Goal: Task Accomplishment & Management: Manage account settings

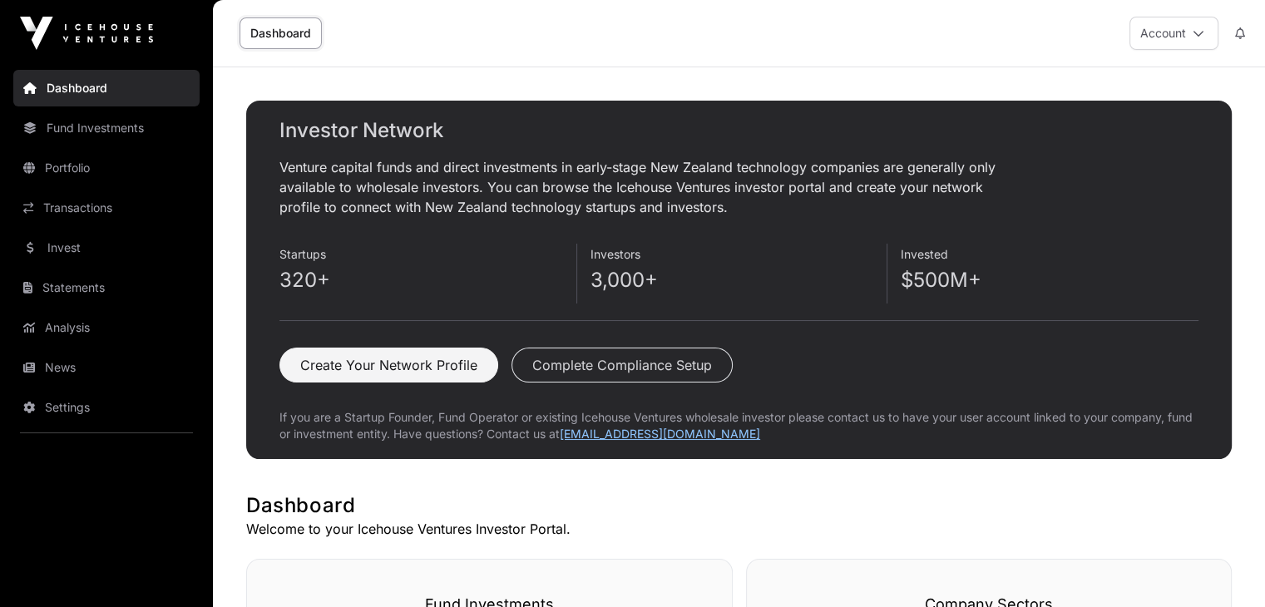
click at [273, 32] on link "Dashboard" at bounding box center [280, 33] width 82 height 32
click at [59, 92] on link "Dashboard" at bounding box center [106, 88] width 186 height 37
click at [80, 124] on link "Fund Investments" at bounding box center [106, 128] width 186 height 37
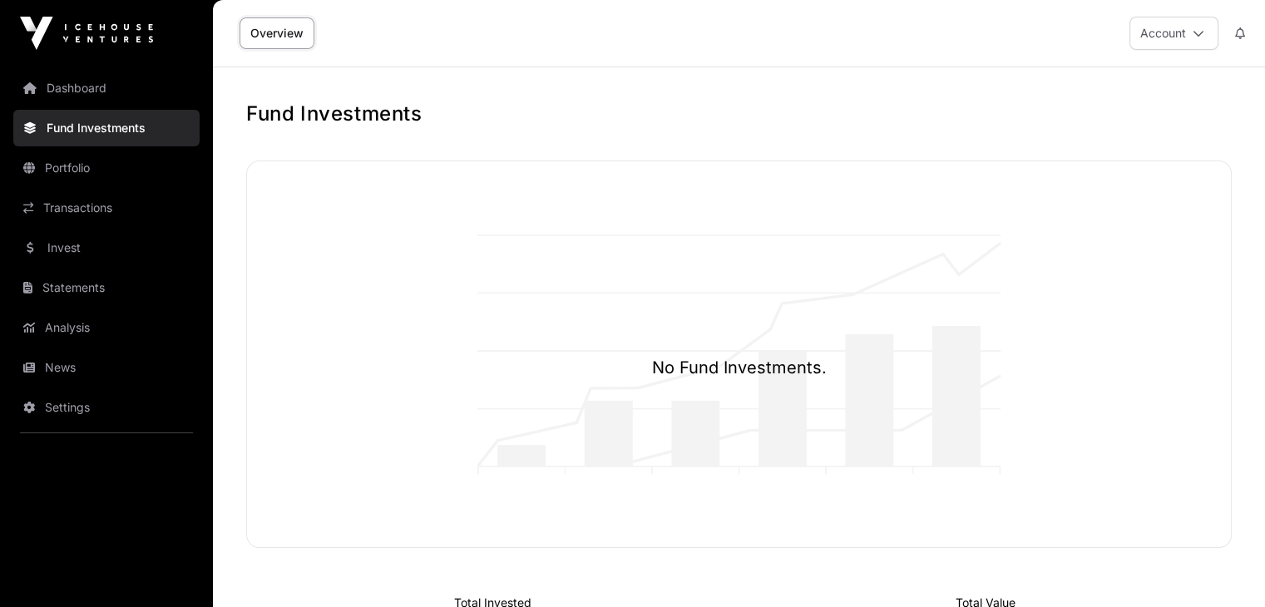
click at [67, 85] on link "Dashboard" at bounding box center [106, 88] width 186 height 37
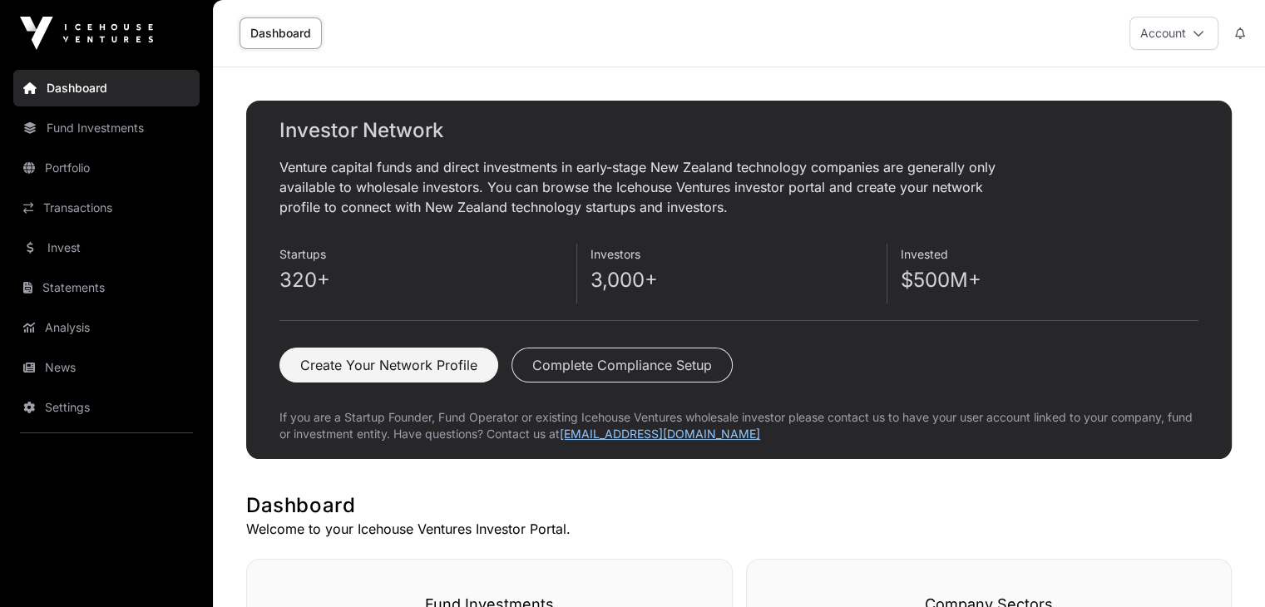
click at [1202, 34] on icon at bounding box center [1198, 33] width 12 height 12
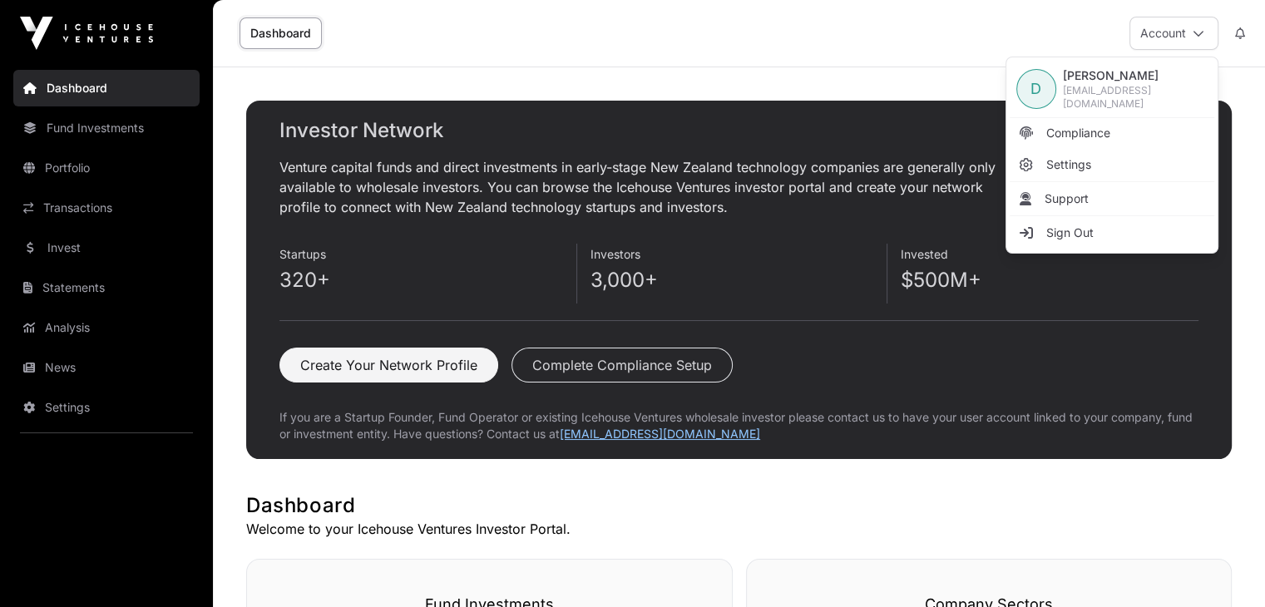
click at [1070, 160] on span "Settings" at bounding box center [1068, 164] width 45 height 17
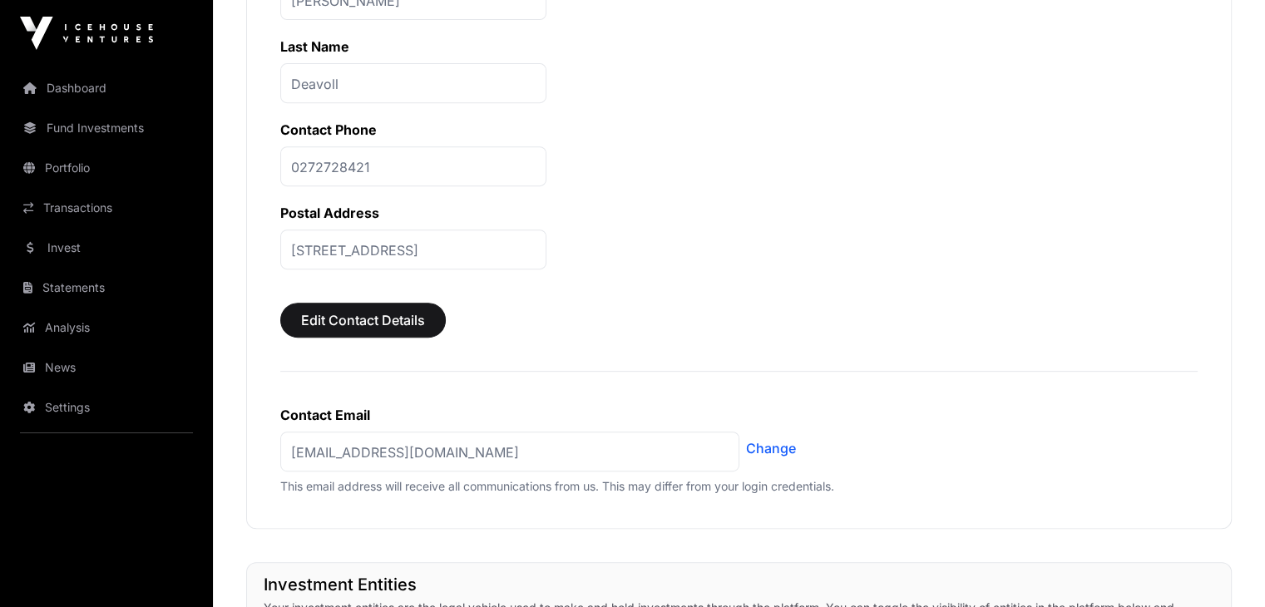
scroll to position [701, 0]
click at [46, 210] on link "Transactions" at bounding box center [106, 208] width 186 height 37
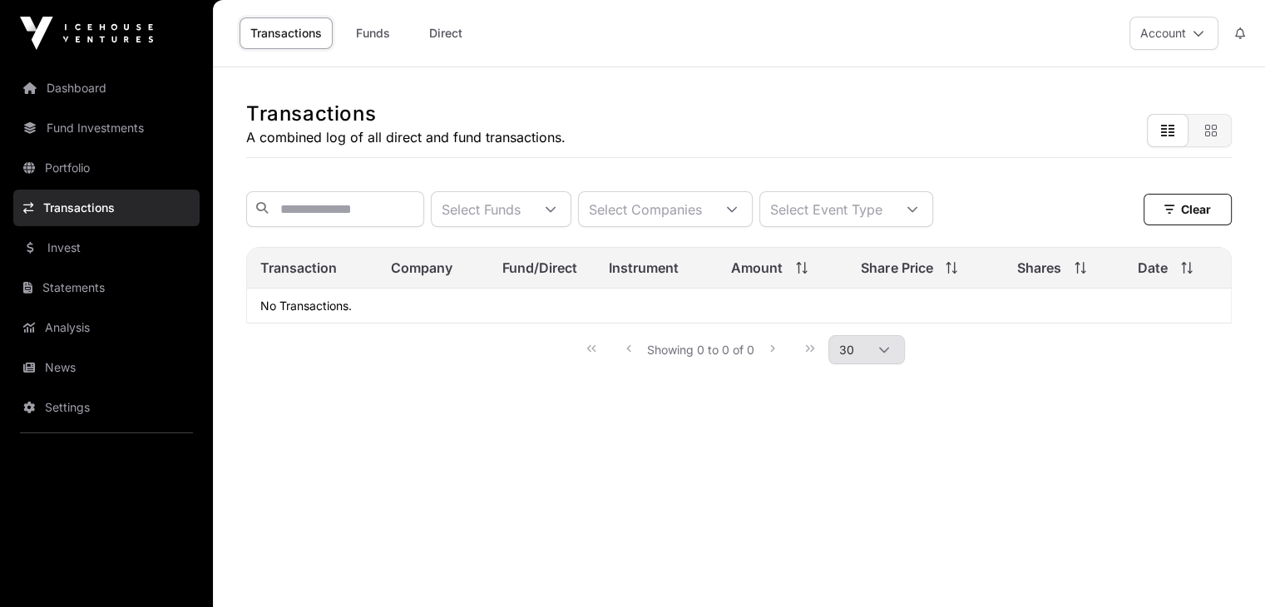
click at [368, 38] on link "Funds" at bounding box center [372, 33] width 67 height 32
click at [276, 36] on link "Transactions" at bounding box center [285, 33] width 93 height 32
click at [60, 247] on link "Invest" at bounding box center [106, 248] width 186 height 37
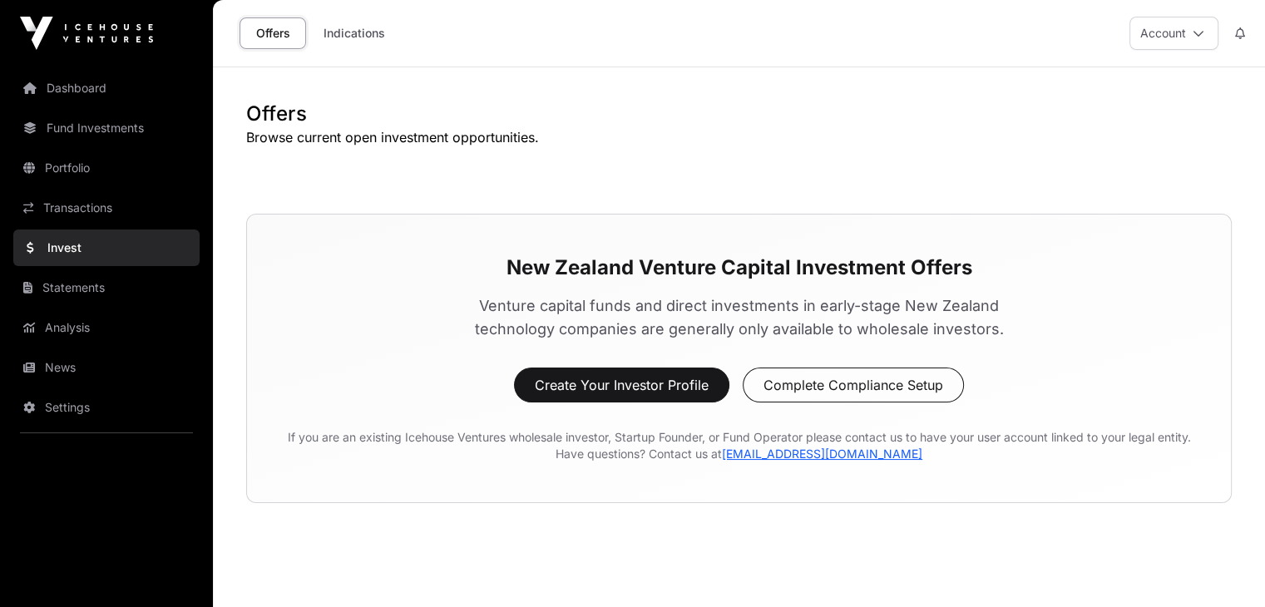
click at [61, 213] on link "Transactions" at bounding box center [106, 208] width 186 height 37
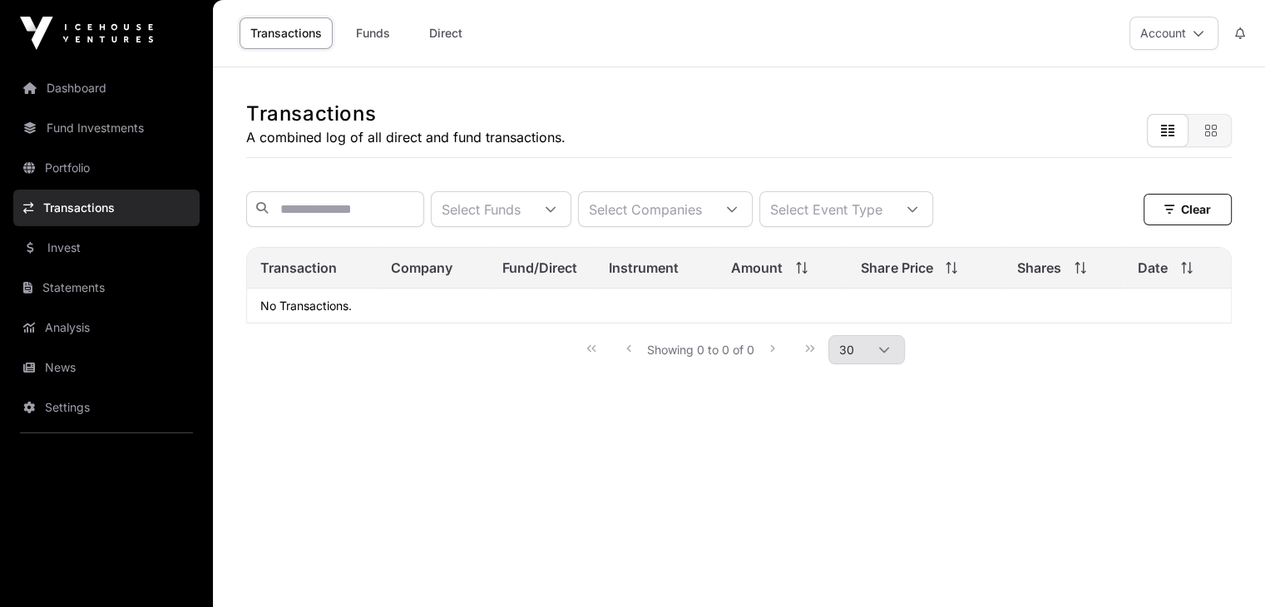
click at [62, 174] on link "Portfolio" at bounding box center [106, 168] width 186 height 37
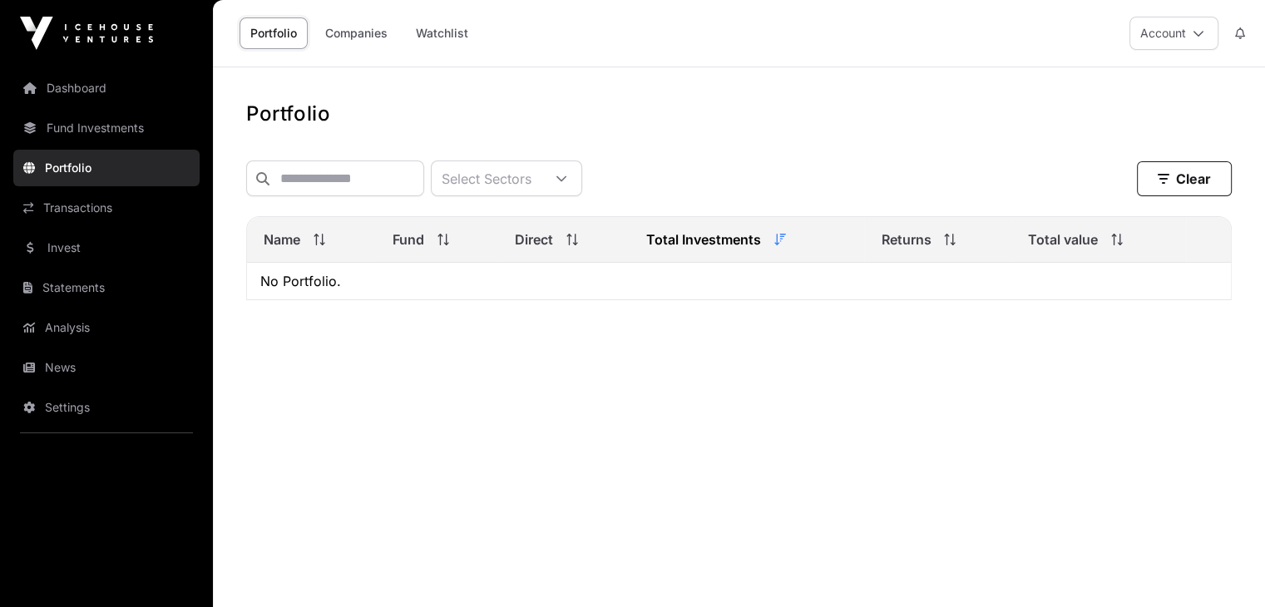
click at [88, 117] on link "Fund Investments" at bounding box center [106, 128] width 186 height 37
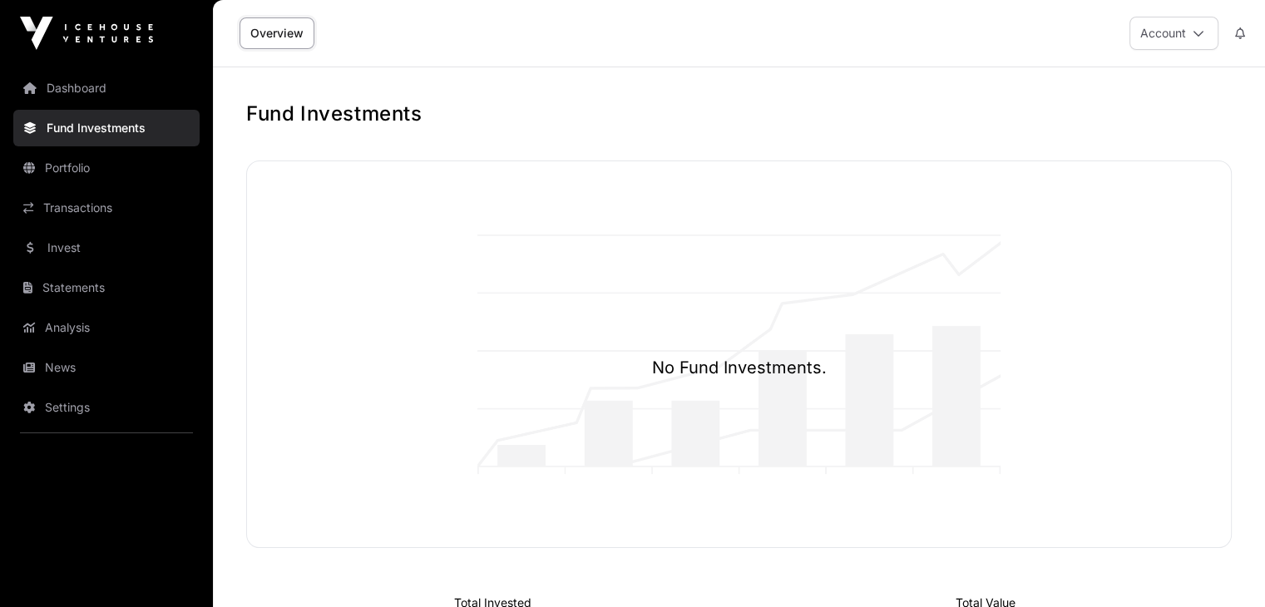
click at [72, 82] on link "Dashboard" at bounding box center [106, 88] width 186 height 37
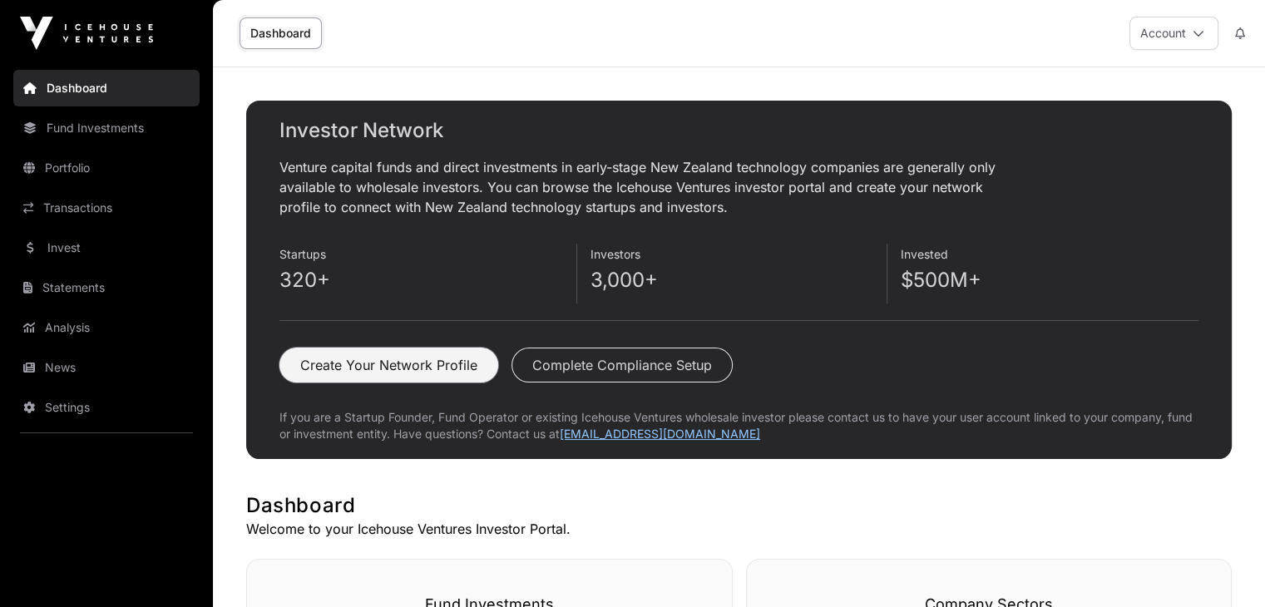
click at [372, 366] on button "Create Your Network Profile" at bounding box center [388, 365] width 219 height 35
